Goal: Check status: Check status

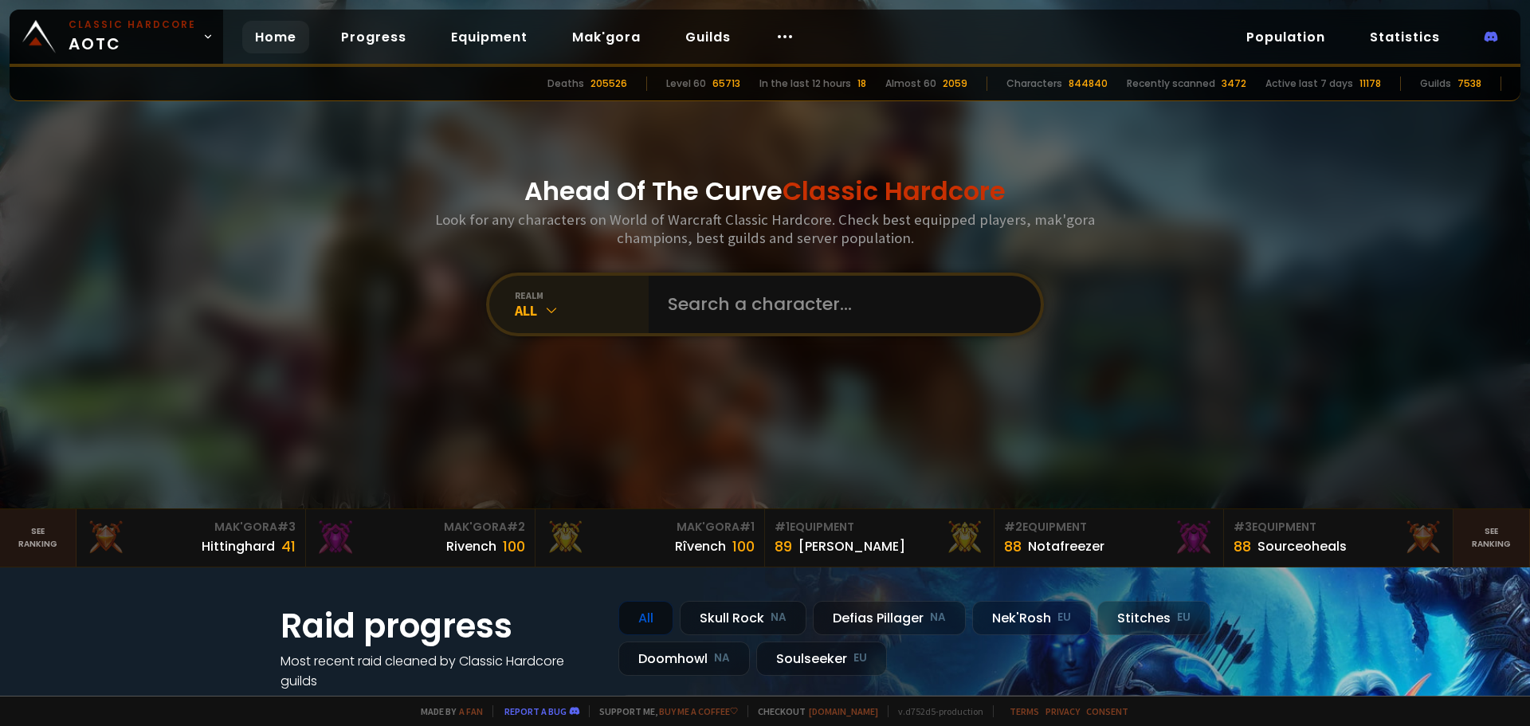
drag, startPoint x: 0, startPoint y: 0, endPoint x: 531, endPoint y: 310, distance: 614.6
click at [531, 310] on div "All" at bounding box center [582, 310] width 134 height 18
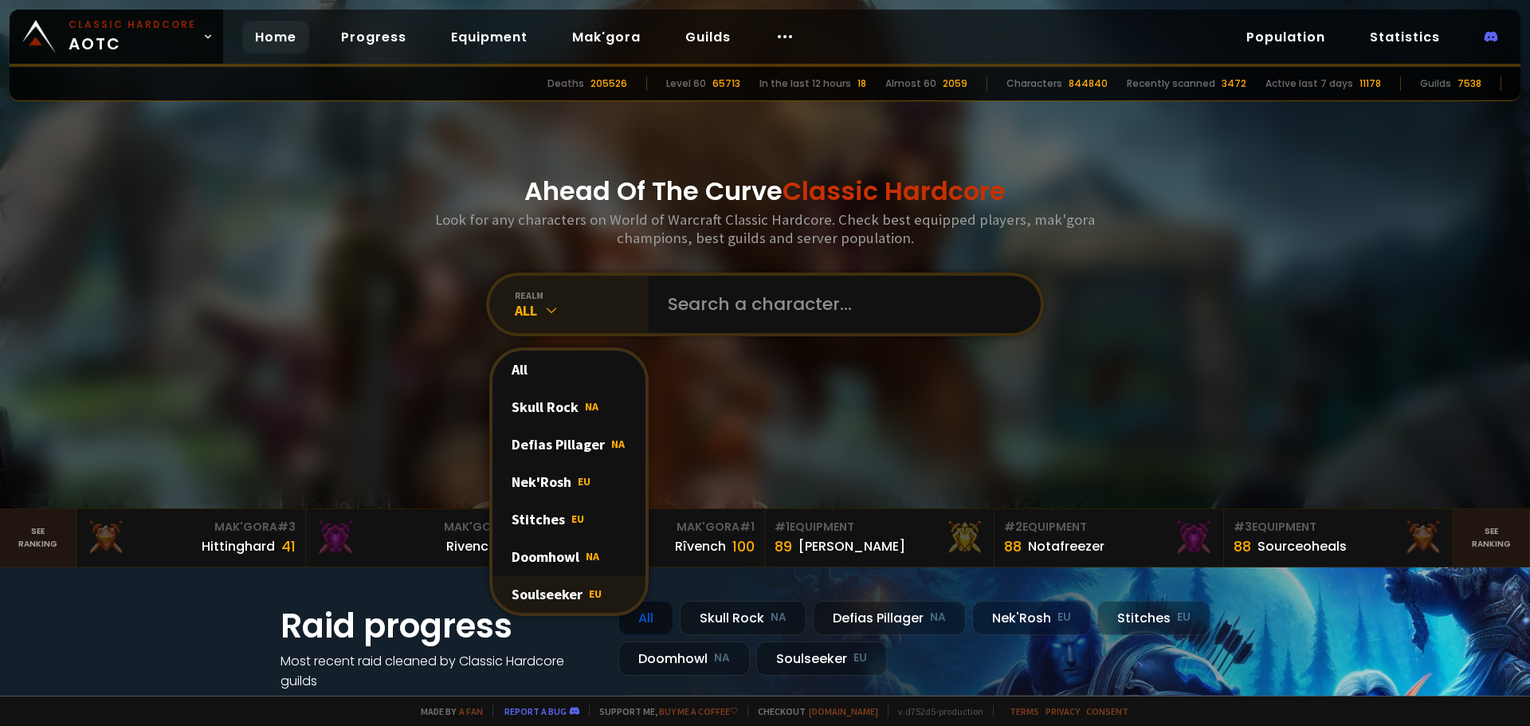
click at [589, 588] on span "EU" at bounding box center [595, 593] width 13 height 14
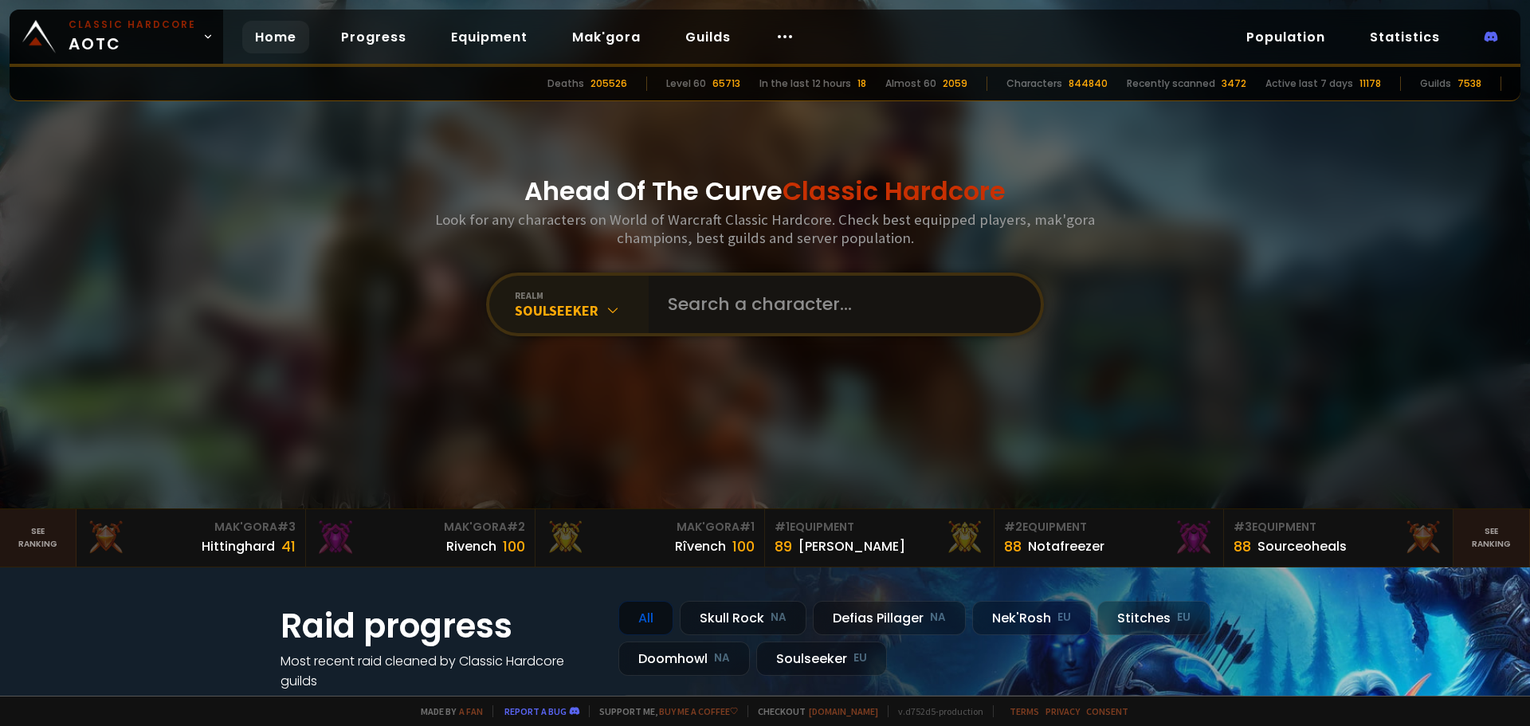
click at [756, 294] on input "text" at bounding box center [839, 304] width 363 height 57
type input "syyff"
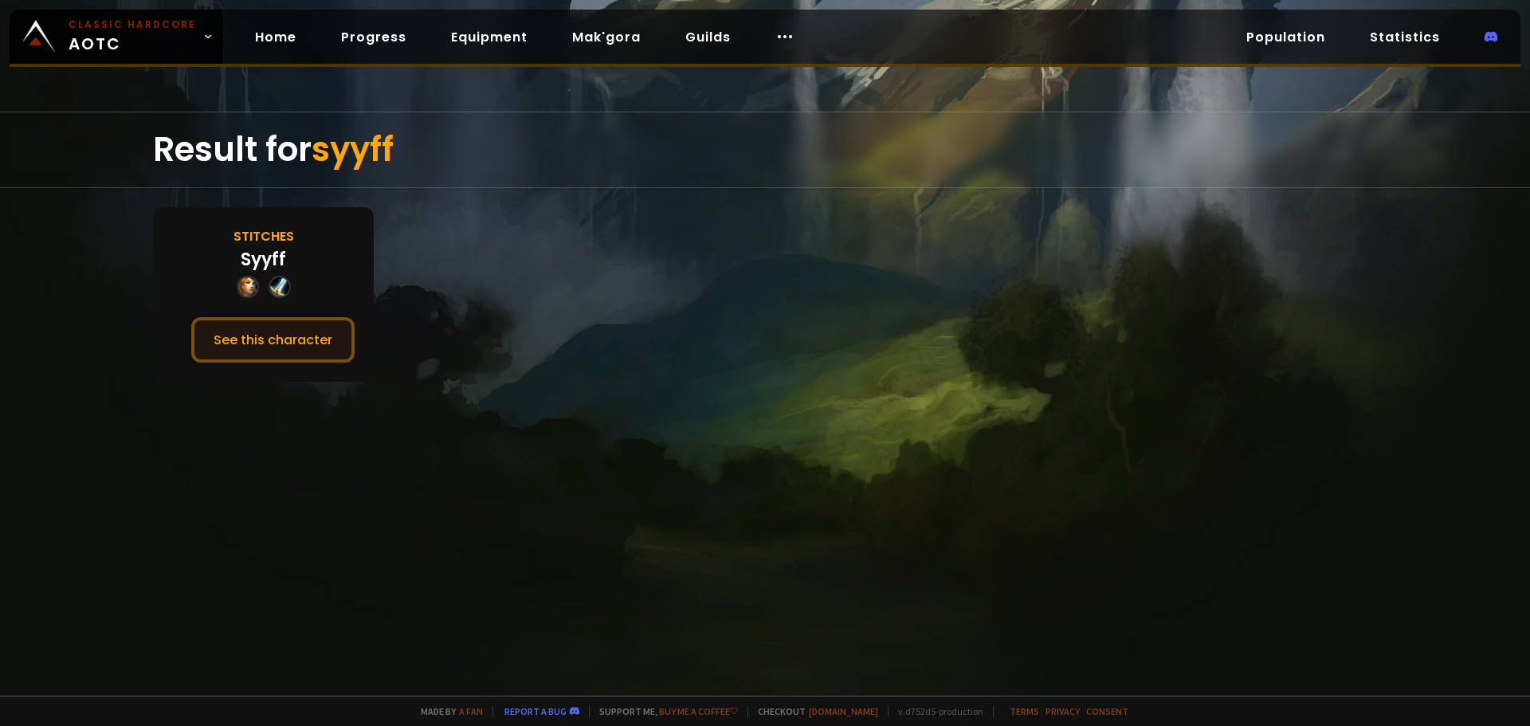
click at [213, 355] on button "See this character" at bounding box center [272, 339] width 163 height 45
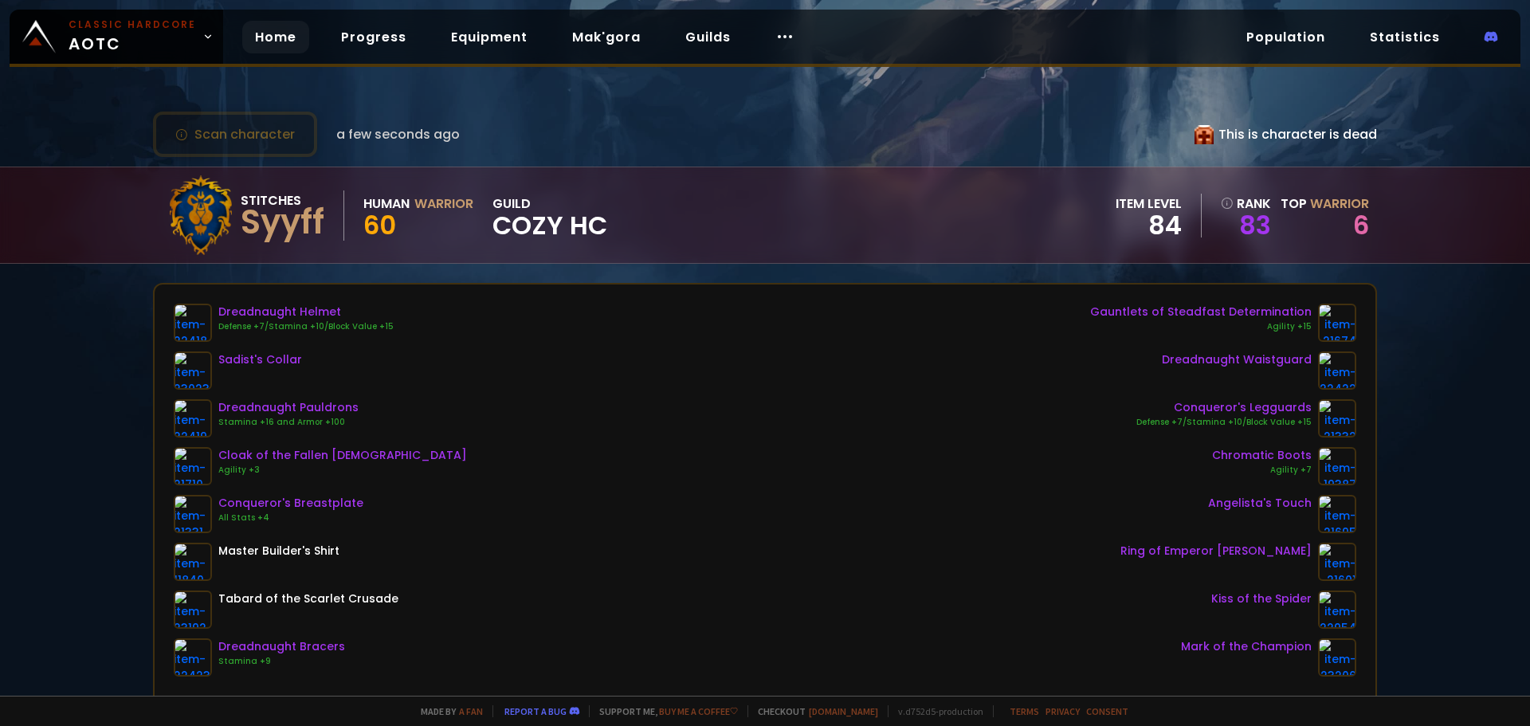
click at [255, 37] on link "Home" at bounding box center [275, 37] width 67 height 33
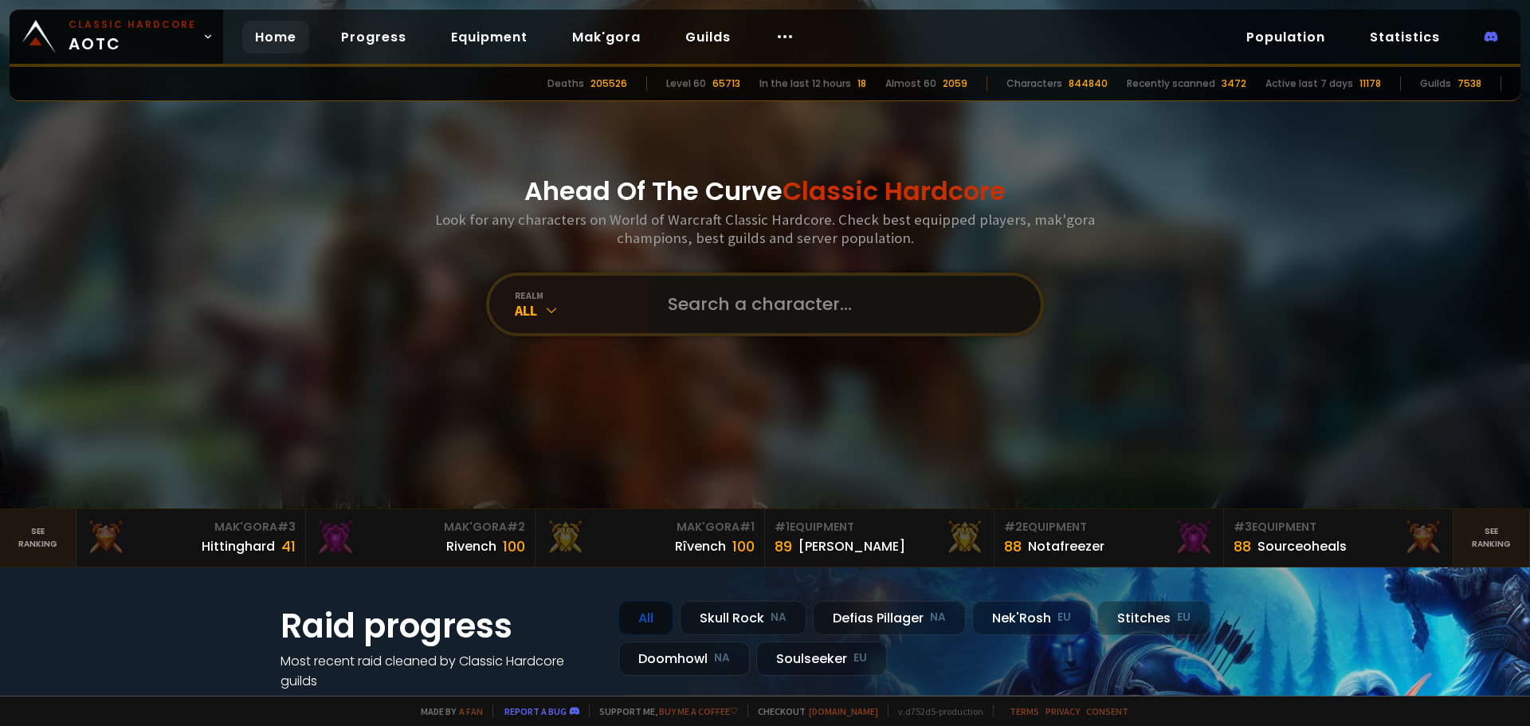
click at [744, 293] on input "text" at bounding box center [839, 304] width 363 height 57
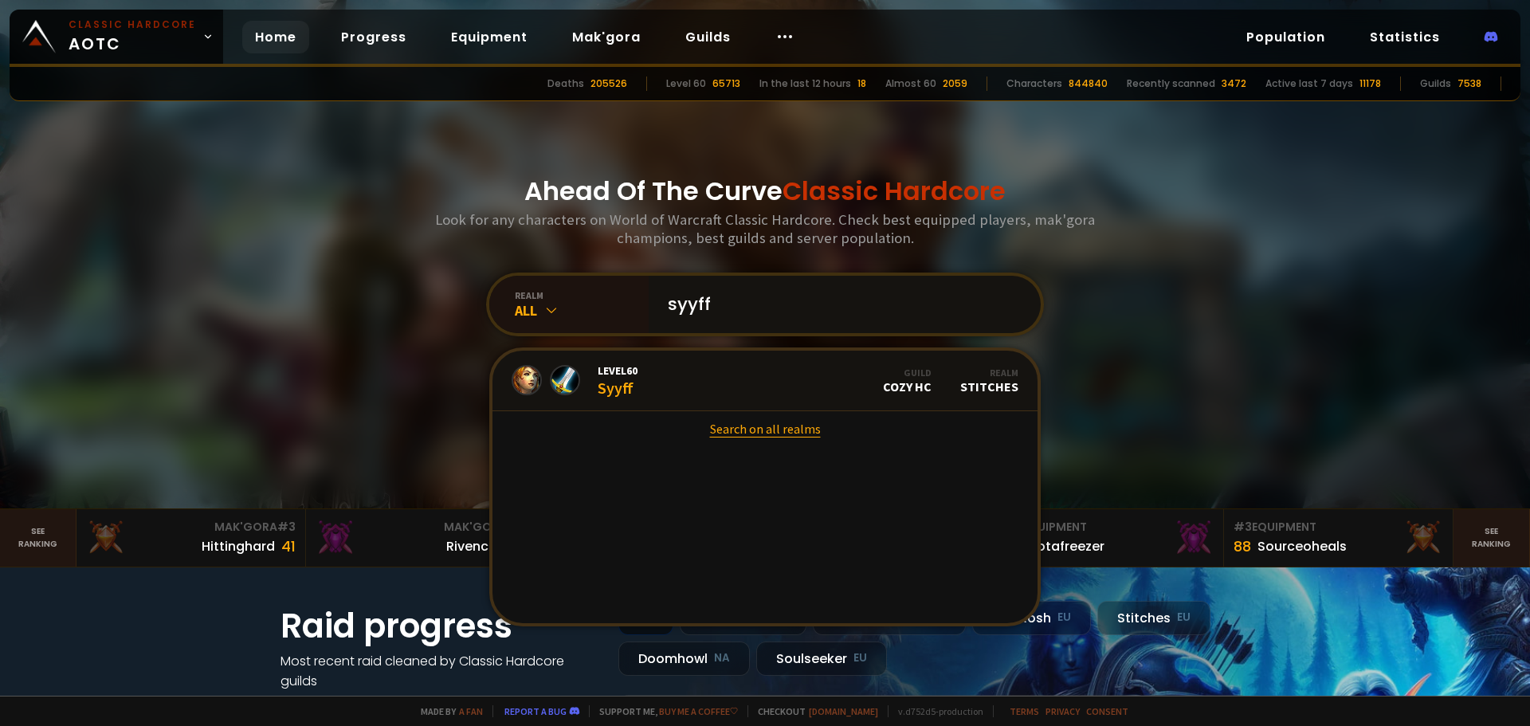
type input "syyff"
click at [794, 435] on link "Search on all realms" at bounding box center [764, 428] width 545 height 35
